Goal: Transaction & Acquisition: Purchase product/service

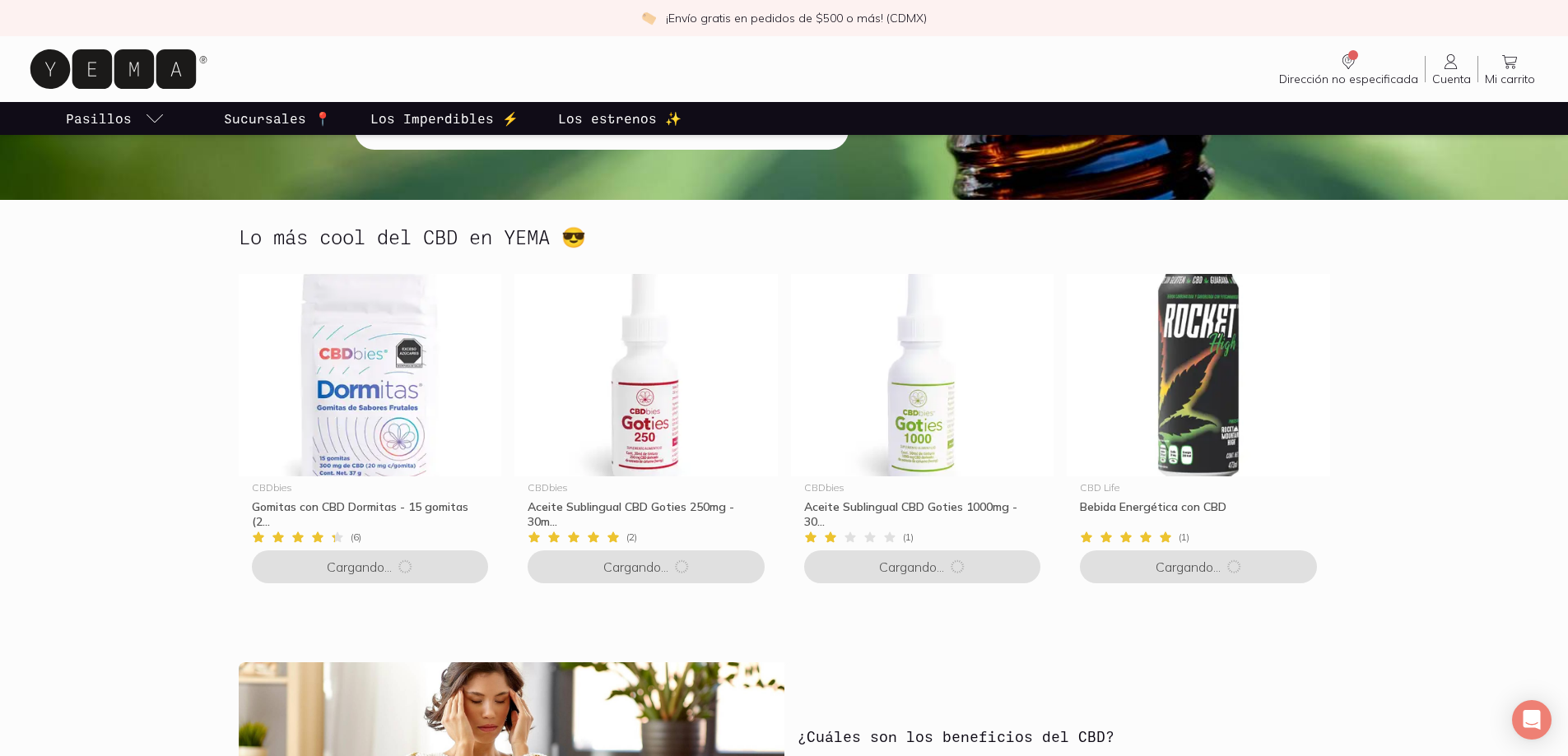
scroll to position [329, 0]
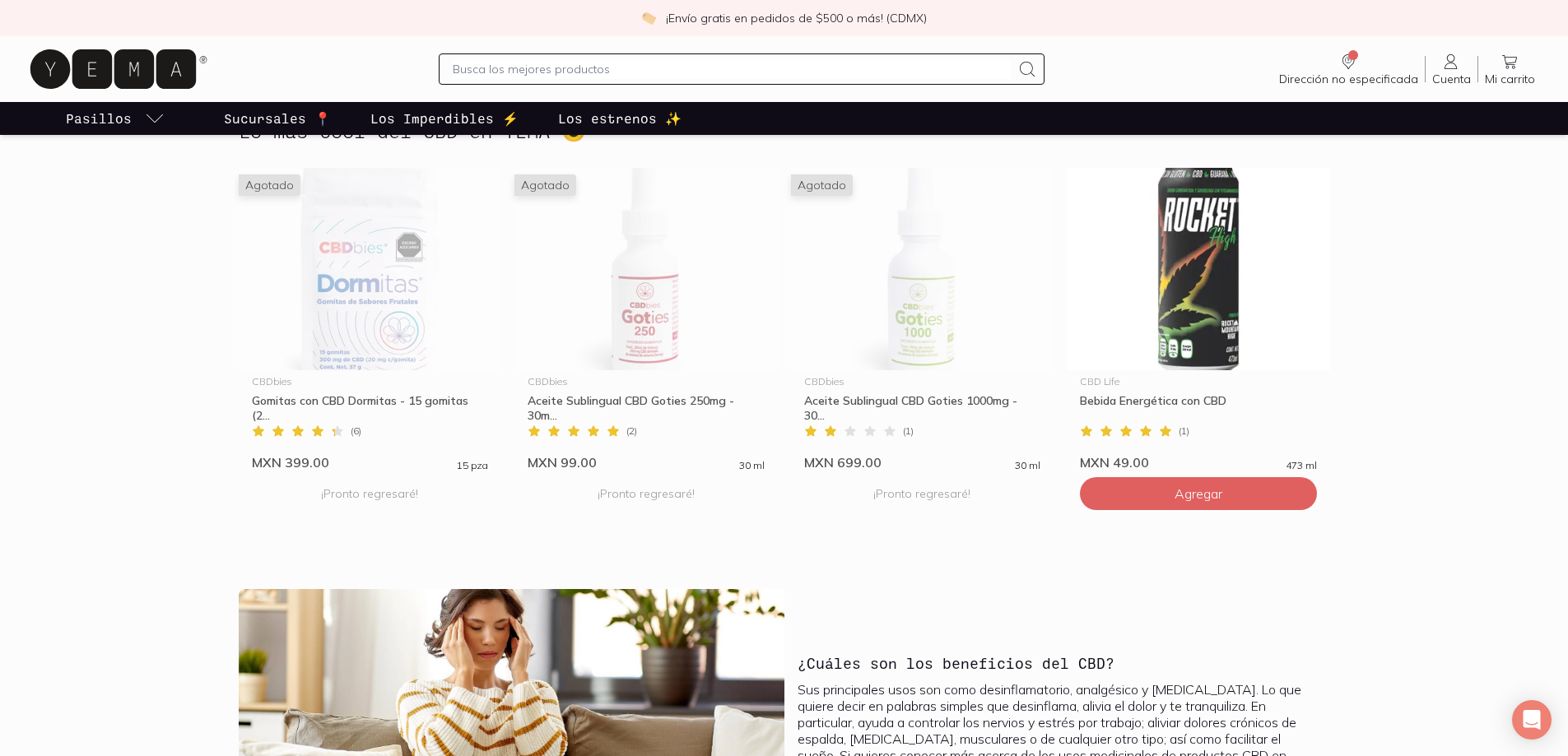
click at [434, 123] on p "Los Imperdibles ⚡️" at bounding box center [444, 118] width 148 height 20
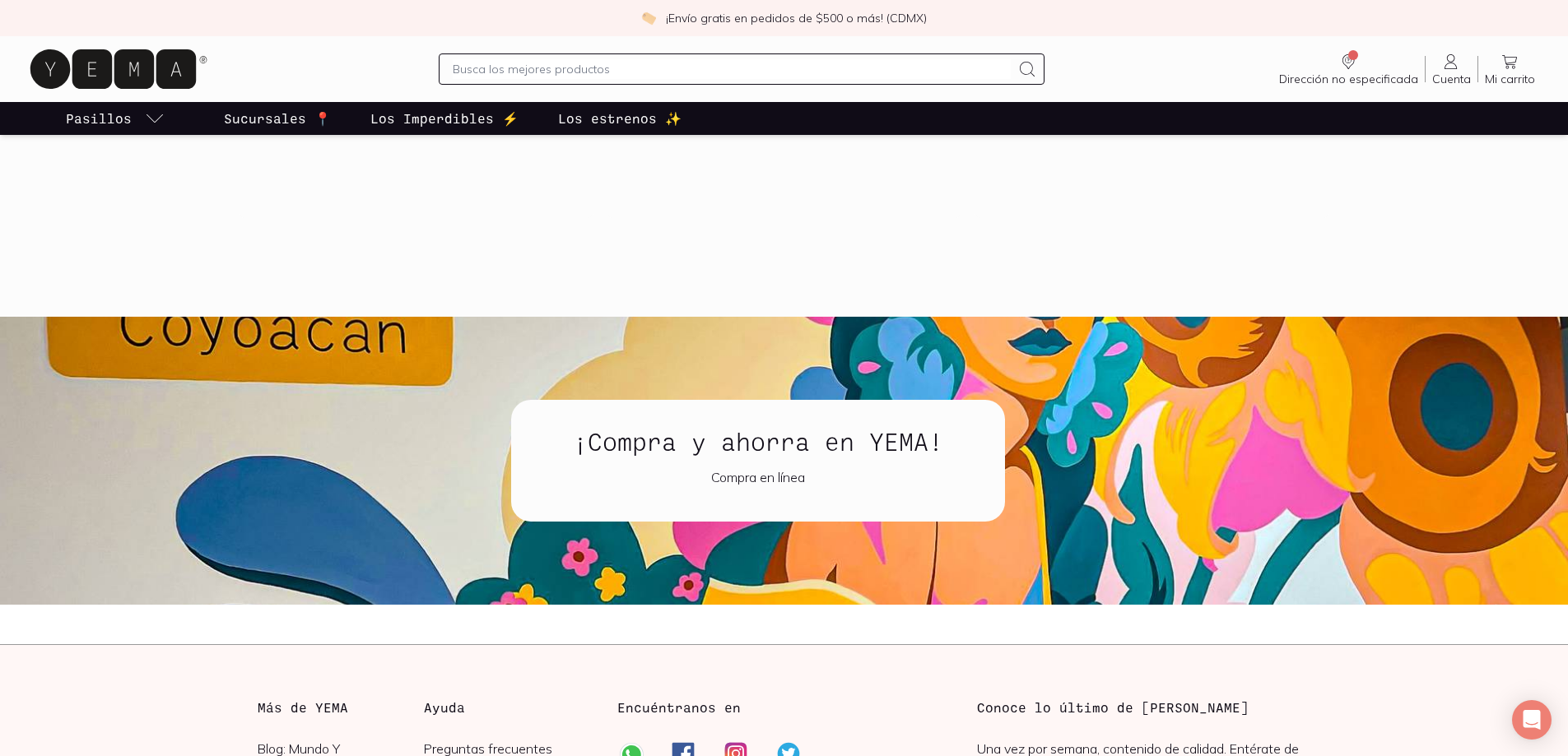
scroll to position [2057, 0]
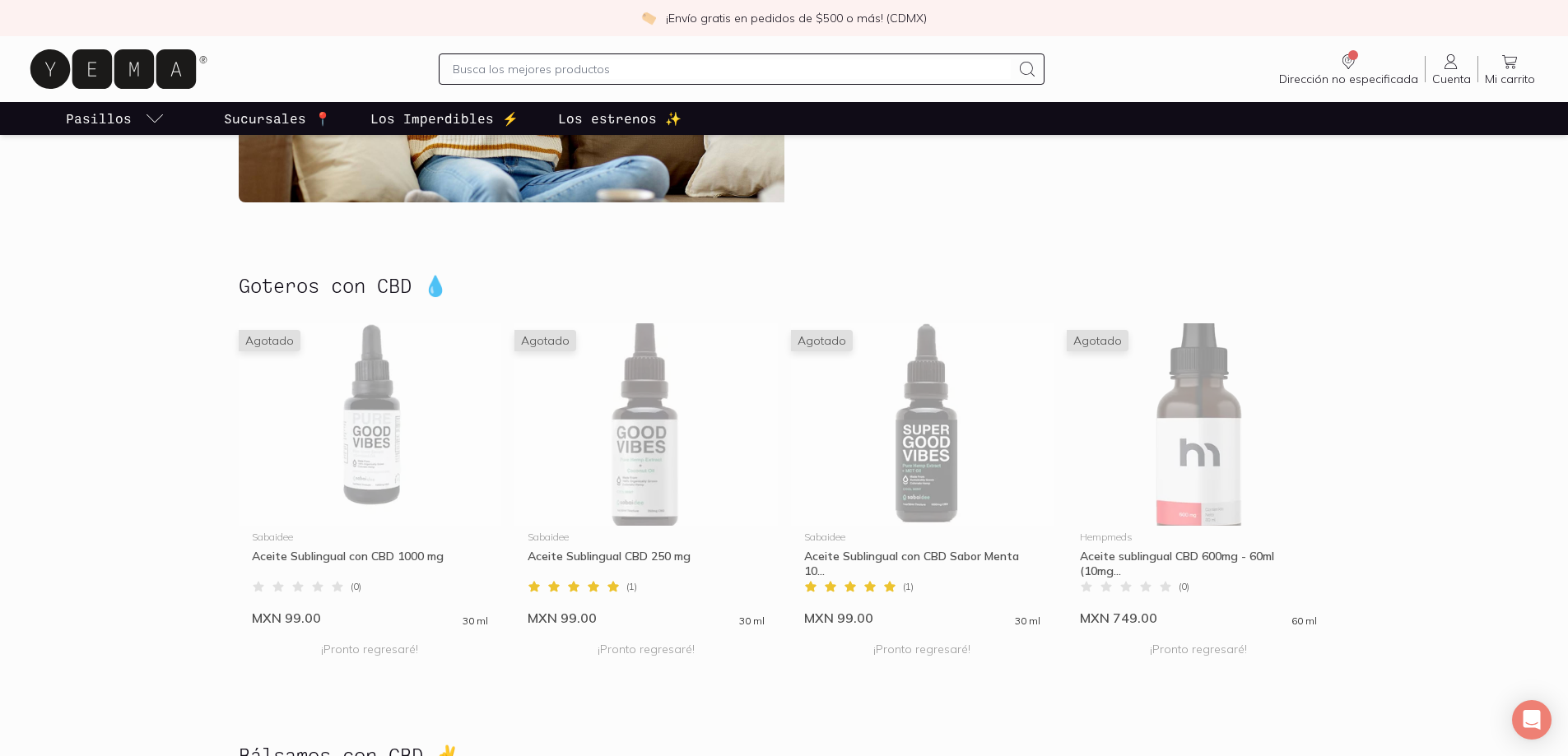
scroll to position [905, 0]
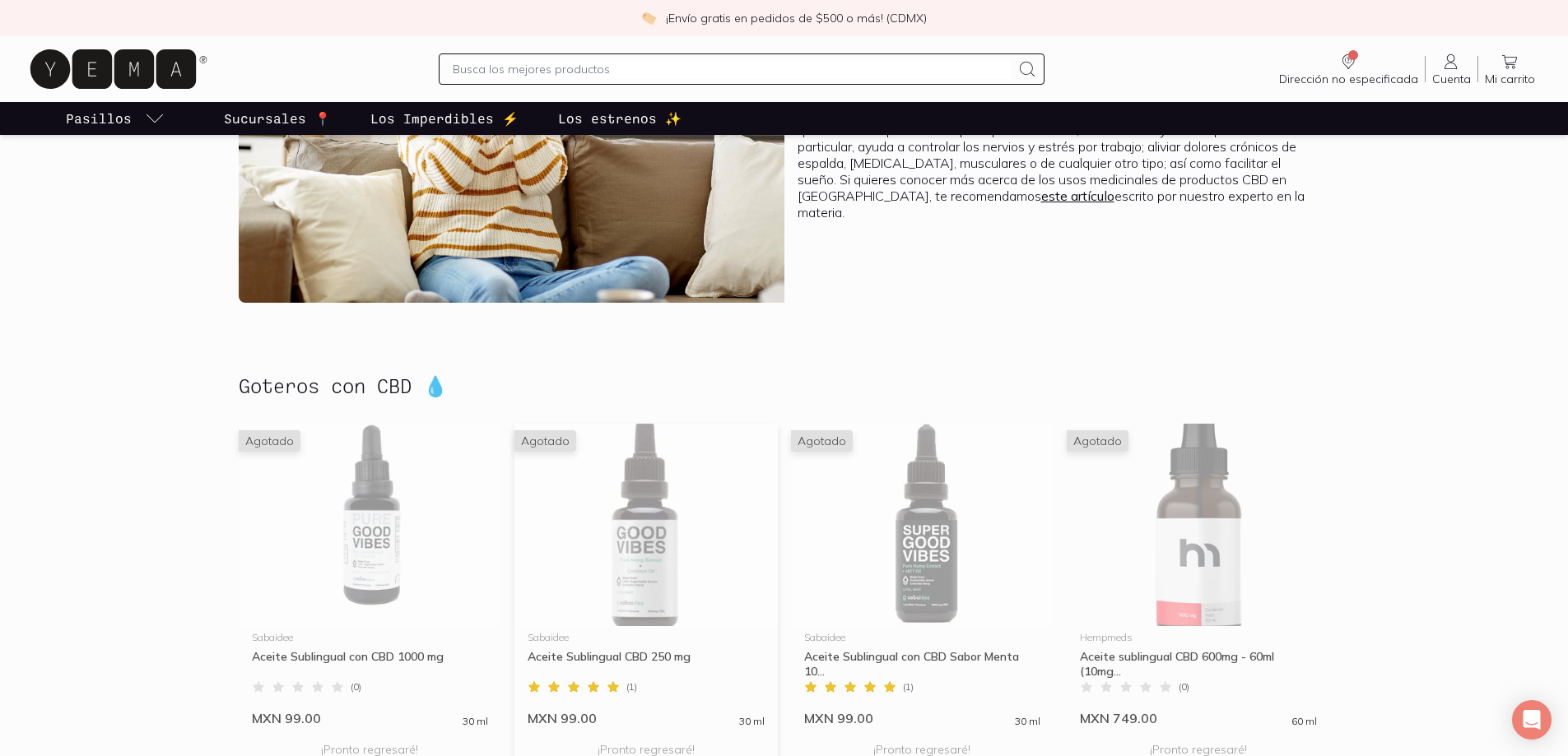
click at [592, 658] on div "Aceite Sublingual CBD 250 mg" at bounding box center [645, 664] width 237 height 30
